Goal: Transaction & Acquisition: Purchase product/service

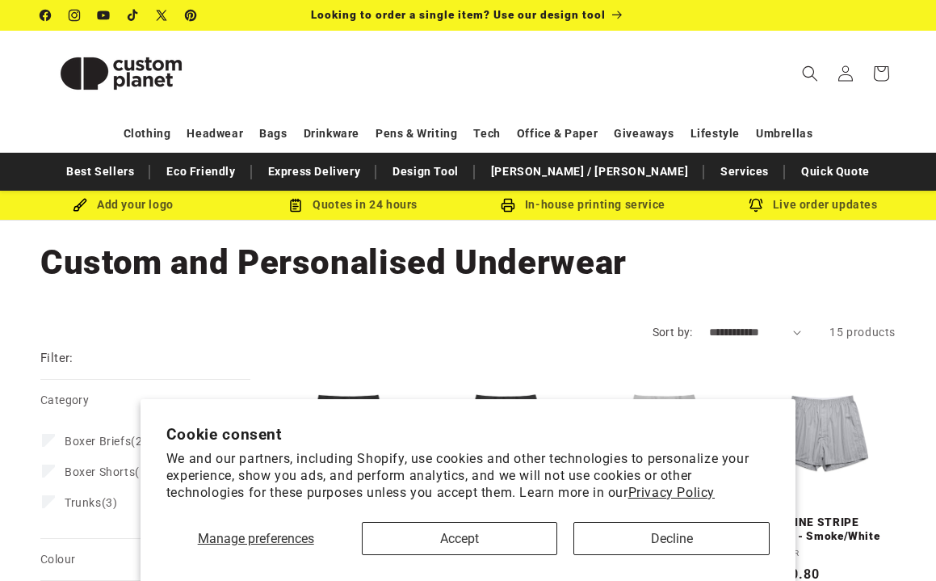
click at [480, 527] on button "Accept" at bounding box center [460, 538] width 196 height 33
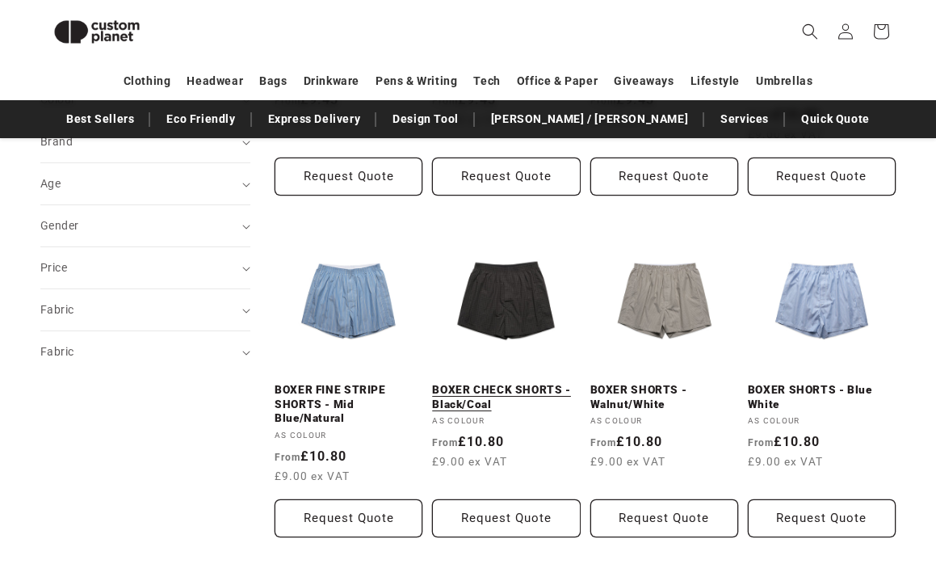
scroll to position [439, 0]
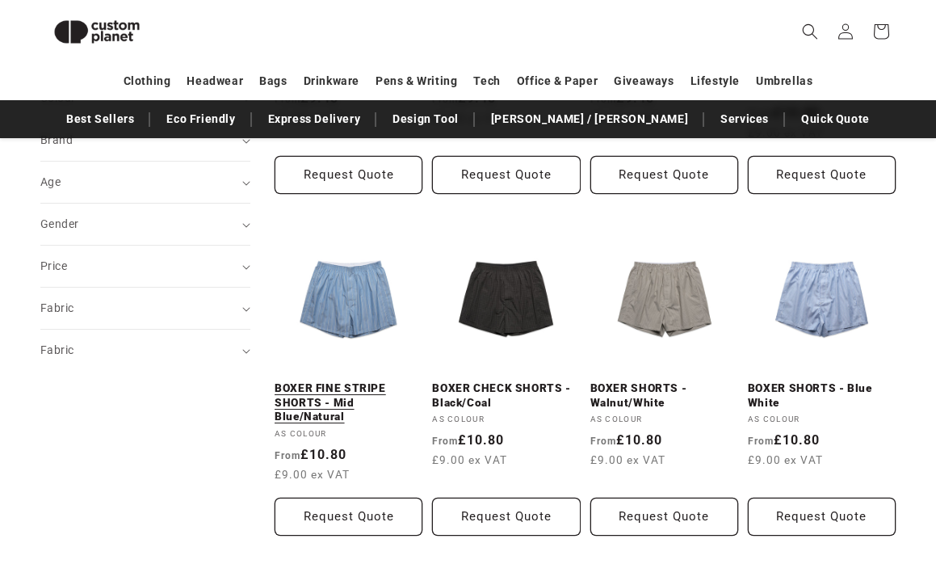
click at [346, 398] on link "BOXER FINE STRIPE SHORTS - Mid Blue/Natural" at bounding box center [349, 402] width 148 height 43
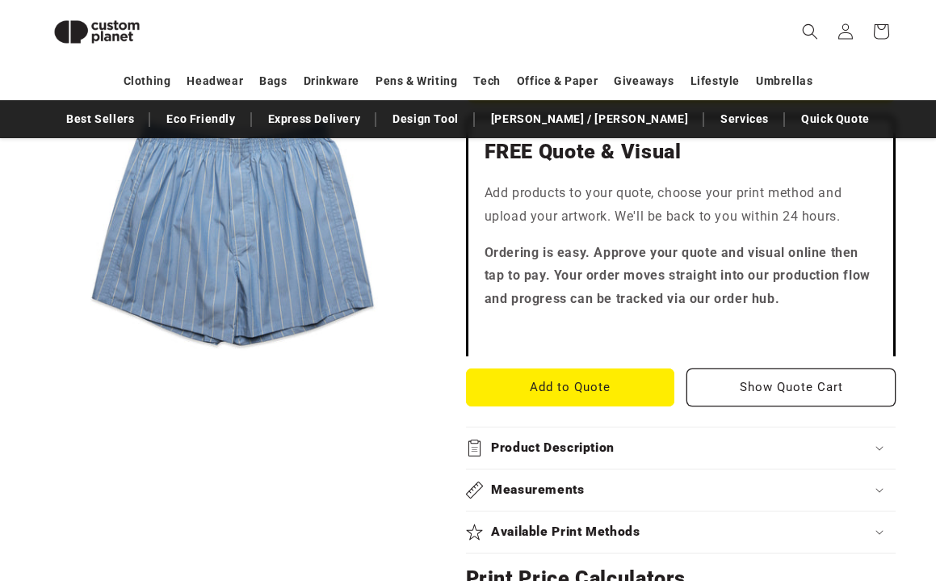
scroll to position [506, 0]
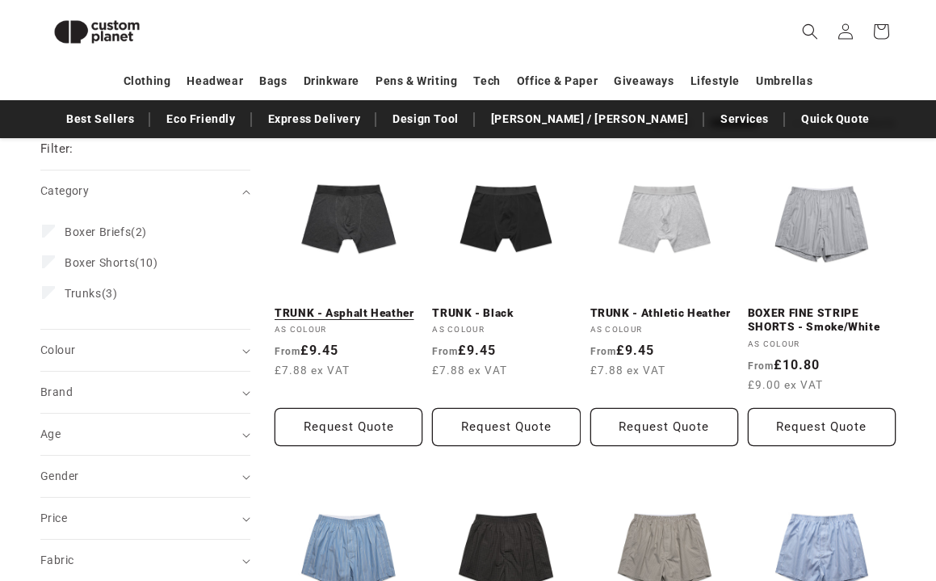
scroll to position [185, 0]
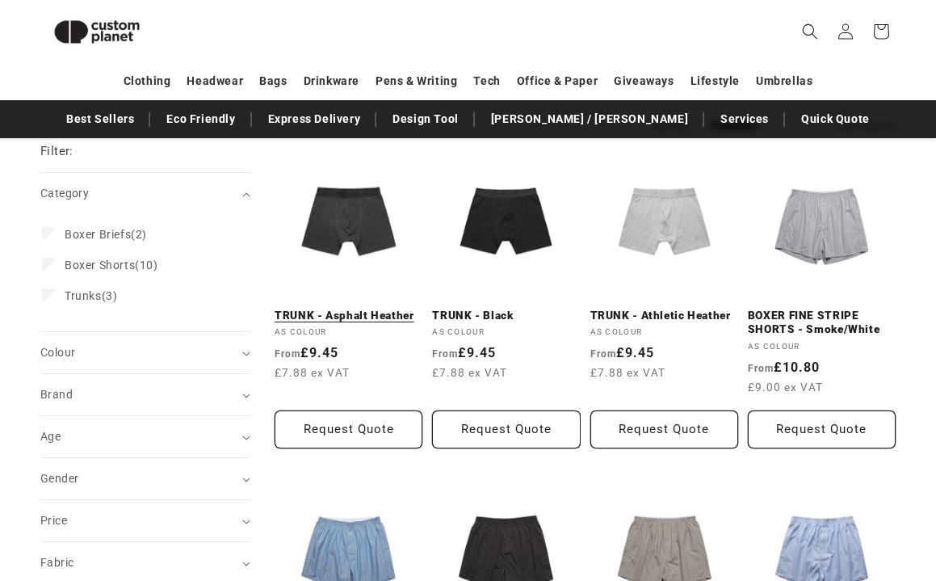
click at [354, 308] on link "TRUNK - Asphalt Heather" at bounding box center [349, 315] width 148 height 15
